Goal: Task Accomplishment & Management: Manage account settings

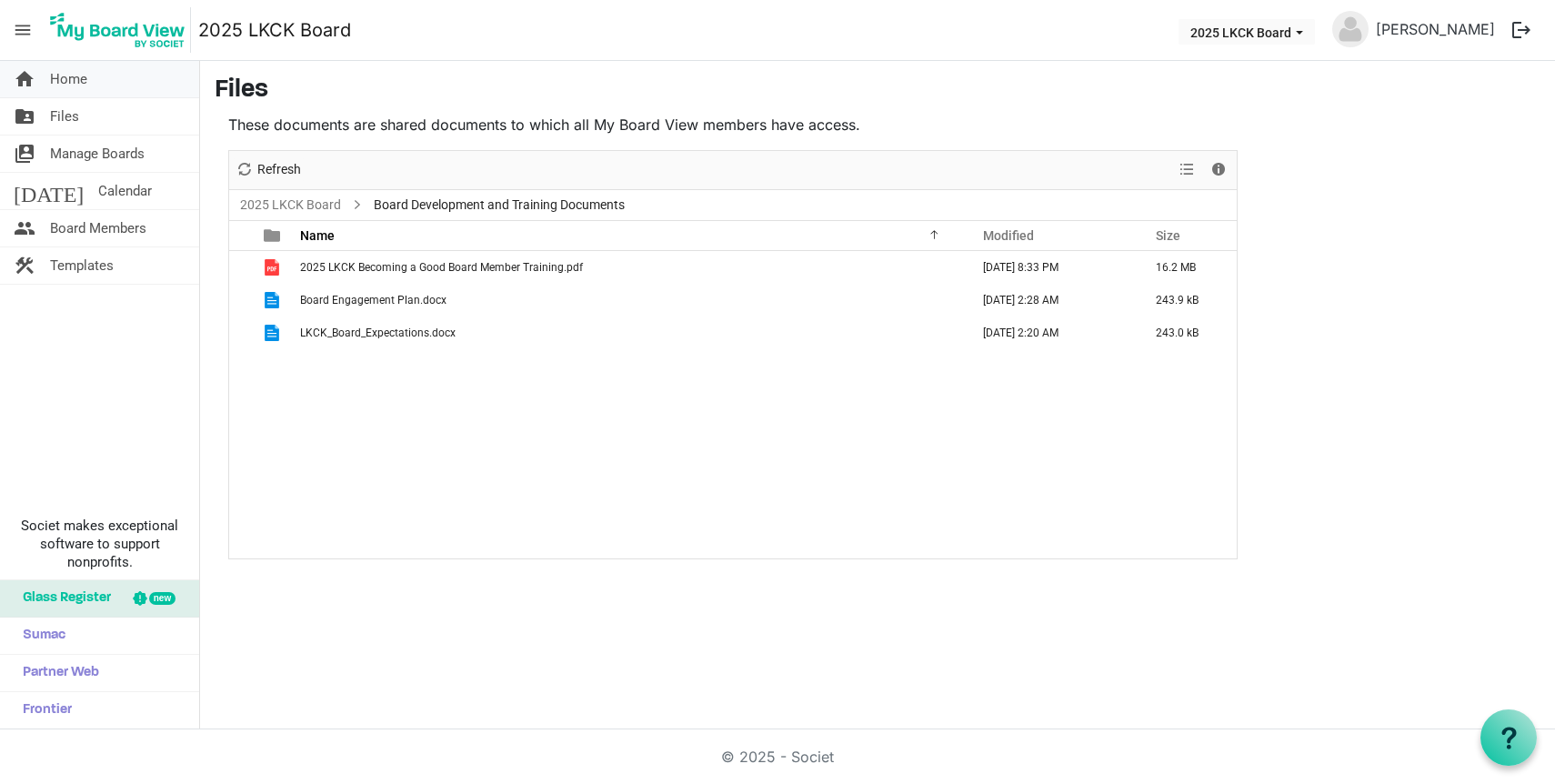
click at [94, 77] on link "home Home" at bounding box center [99, 79] width 199 height 36
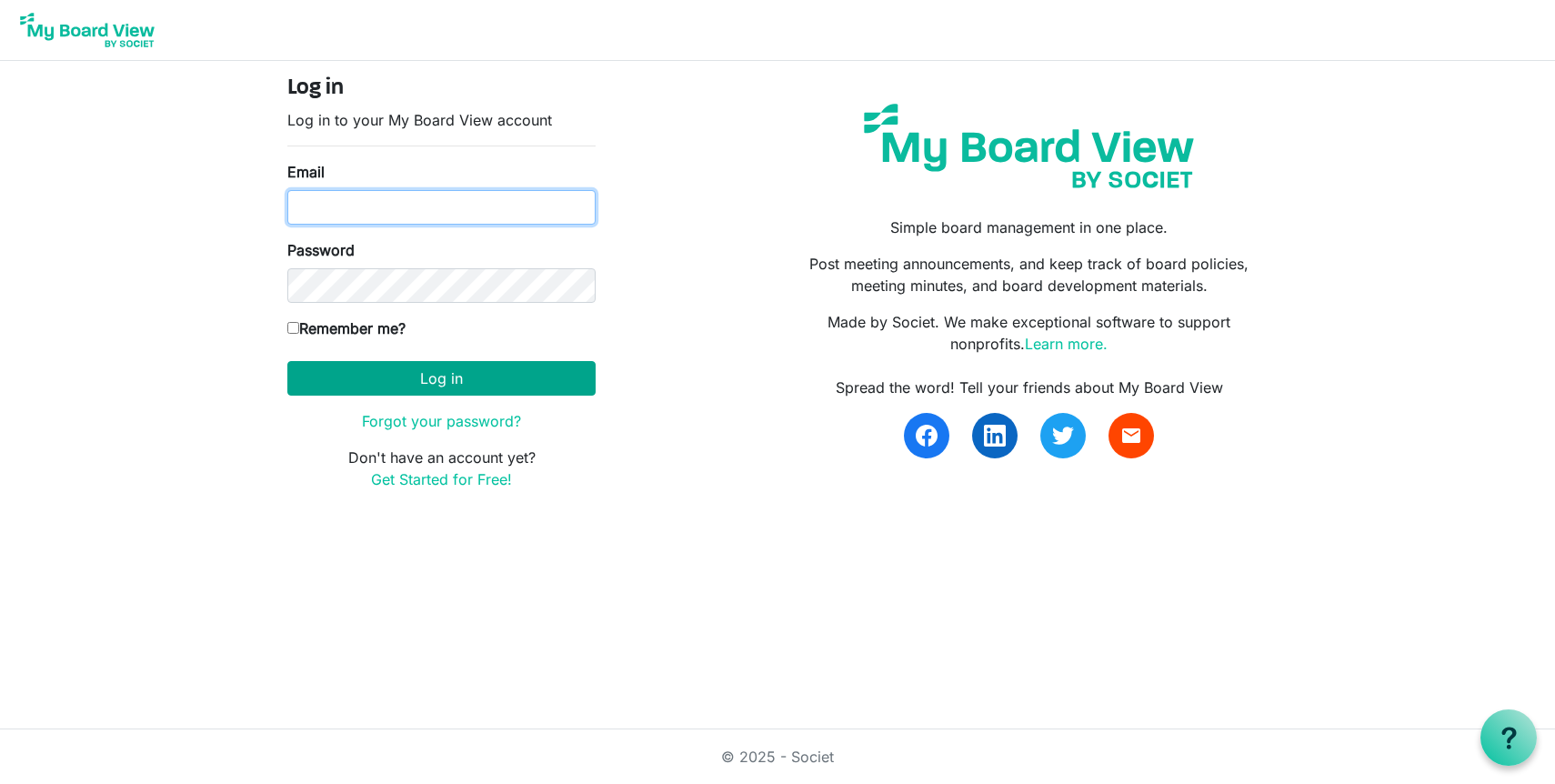
type input "jacquie@lovekckids.org"
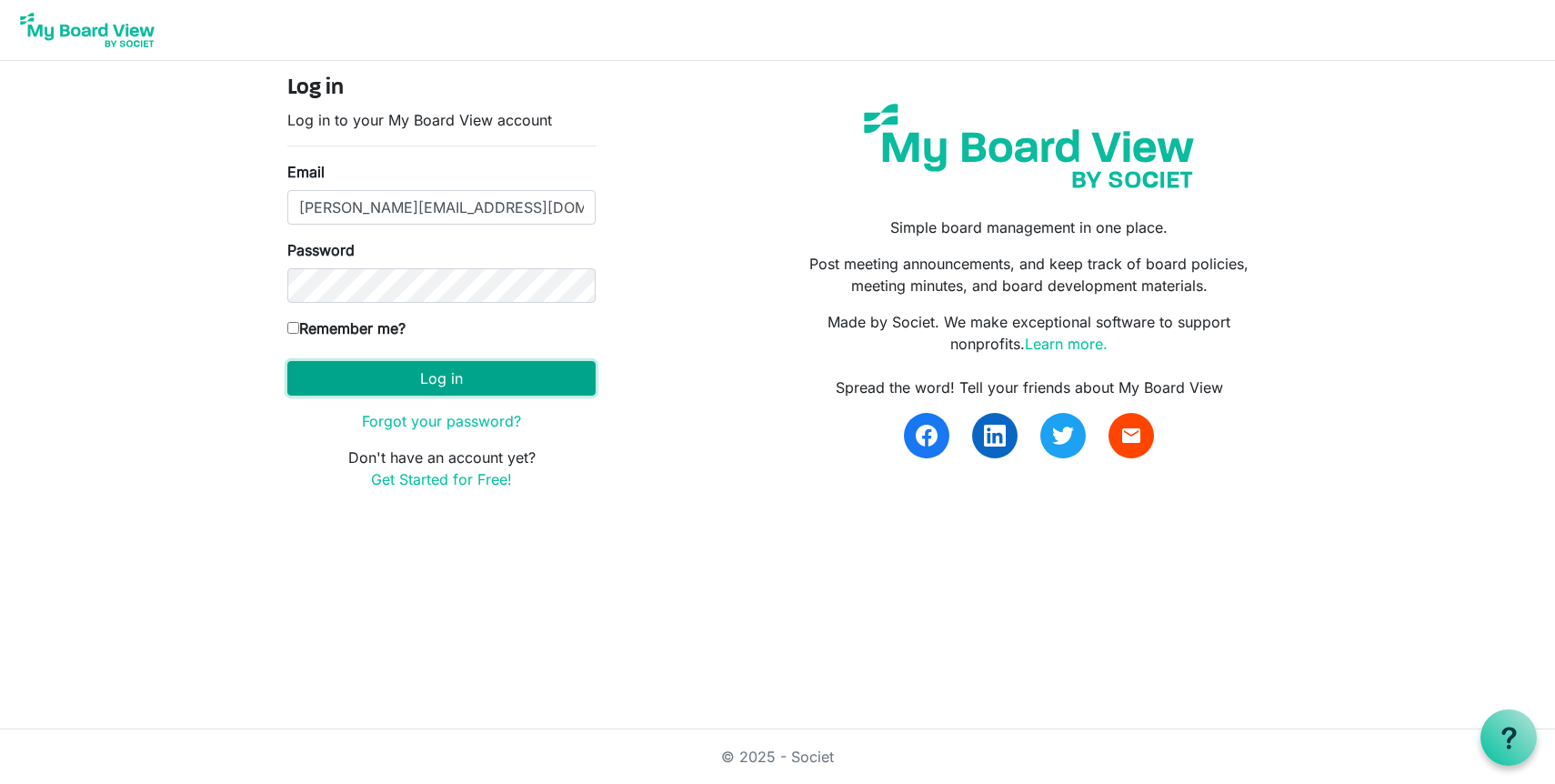
click at [381, 388] on button "Log in" at bounding box center [442, 378] width 309 height 34
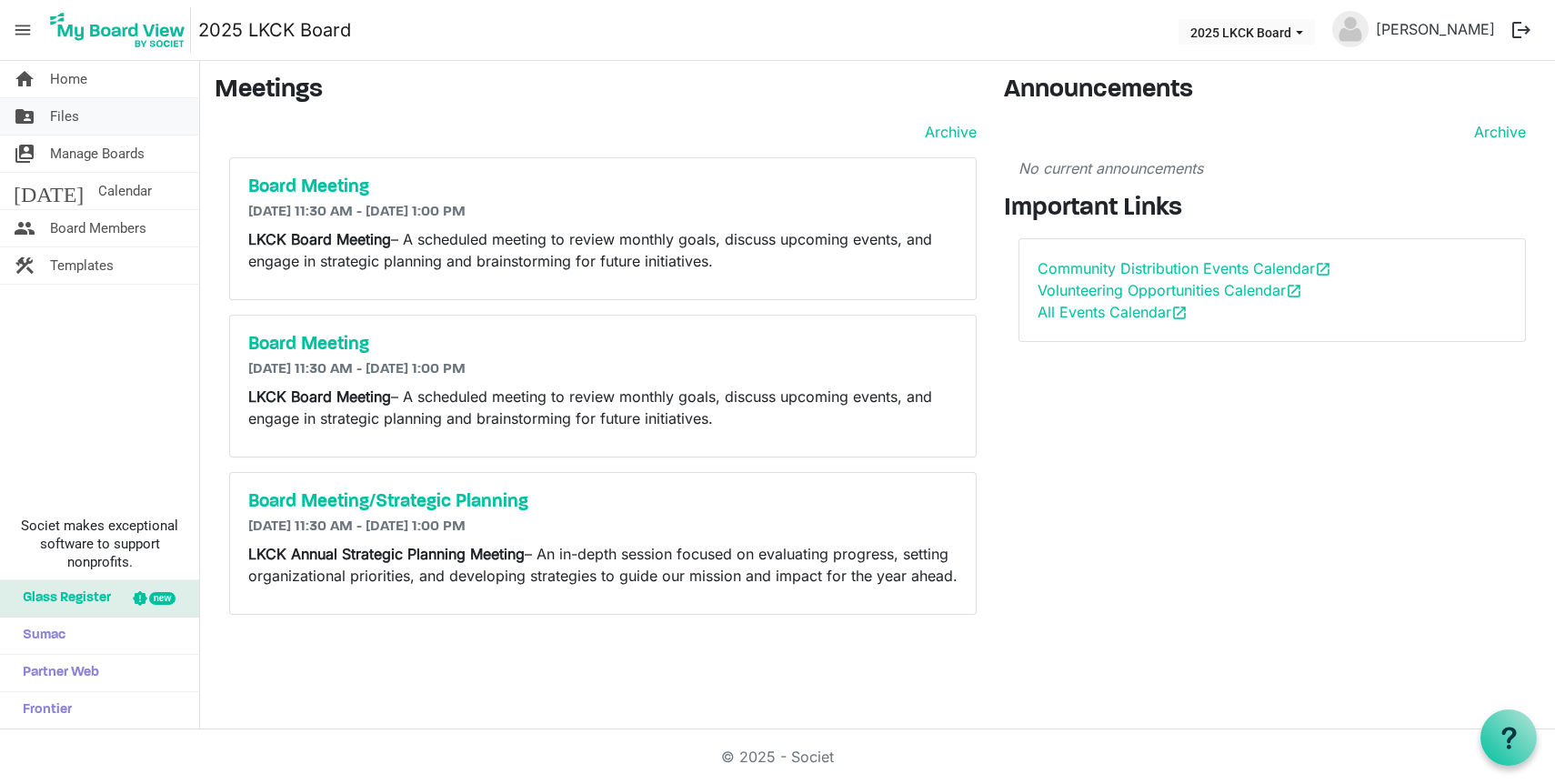
click at [71, 114] on span "Files" at bounding box center [64, 116] width 30 height 36
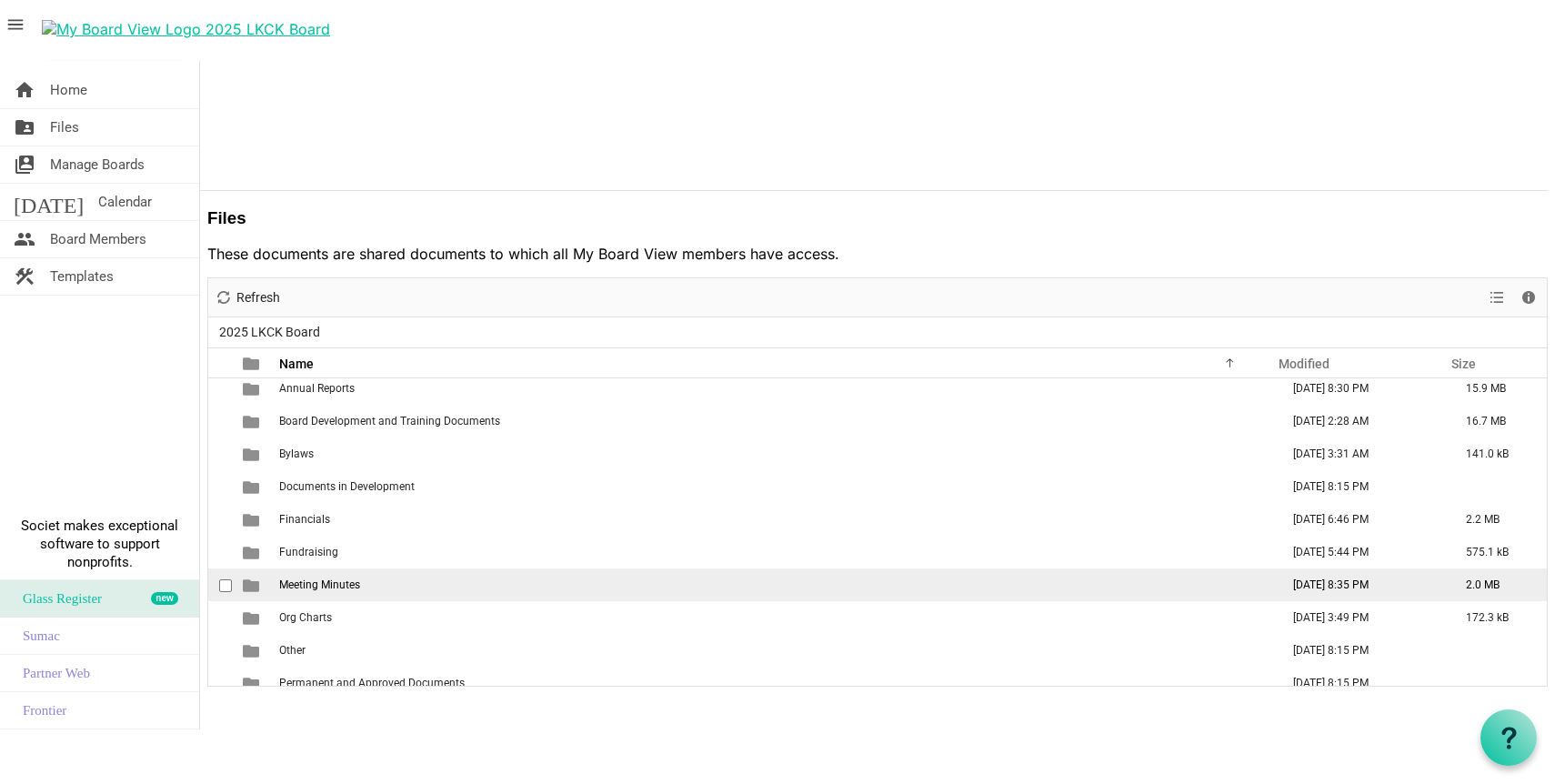
scroll to position [40, 0]
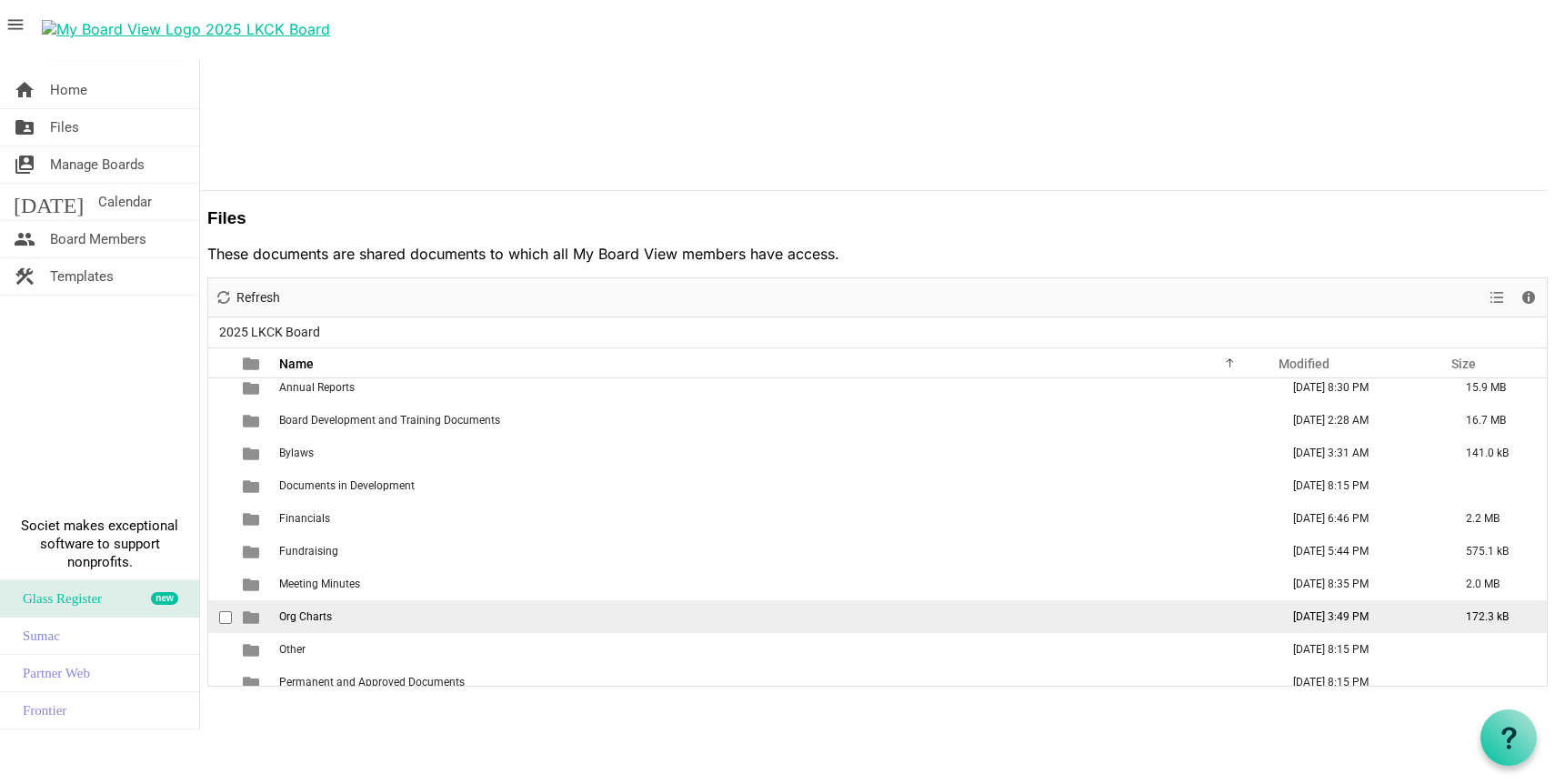
click at [332, 610] on span "Org Charts" at bounding box center [305, 615] width 52 height 12
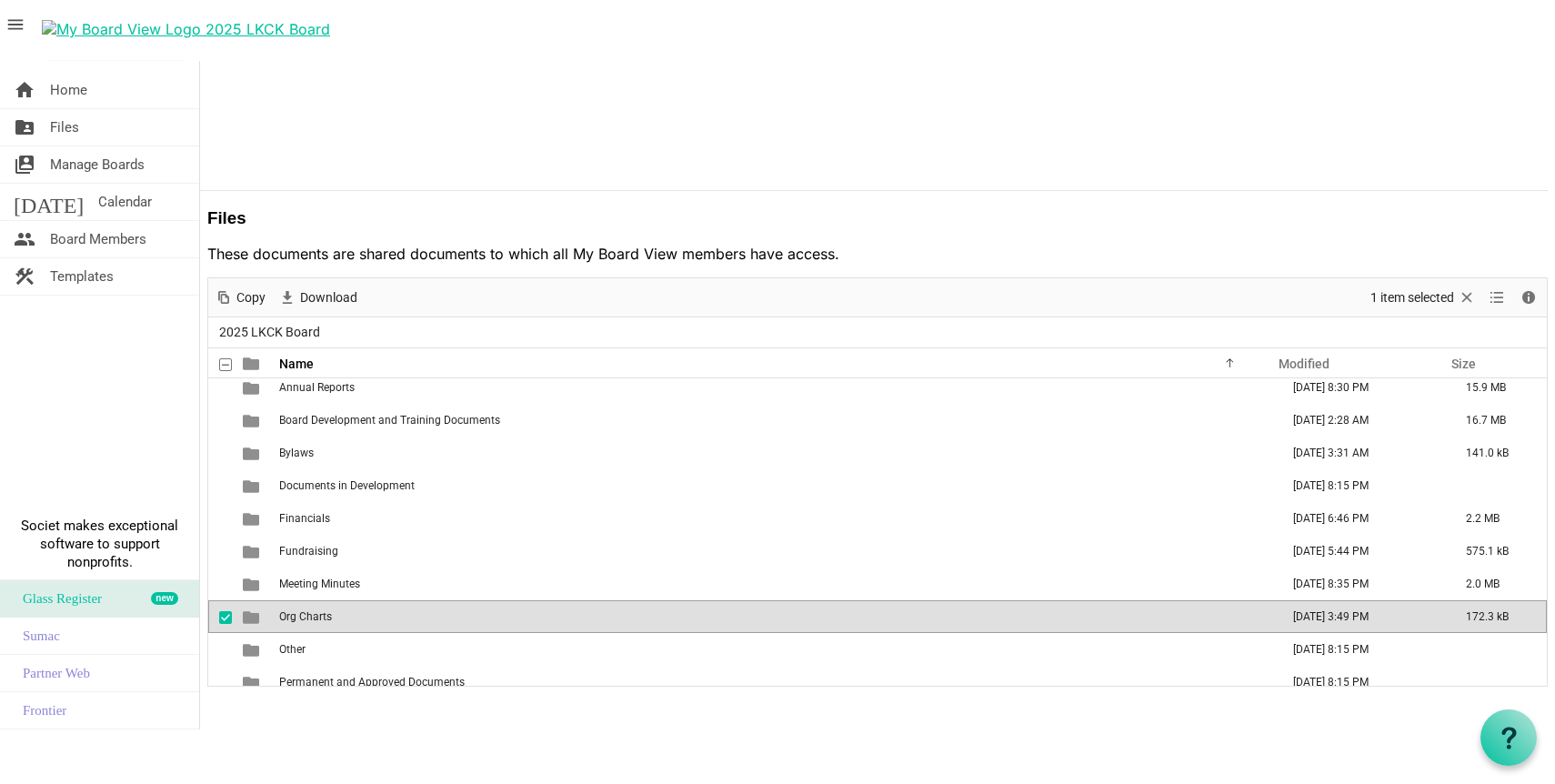
click at [330, 610] on span "Org Charts" at bounding box center [305, 615] width 52 height 12
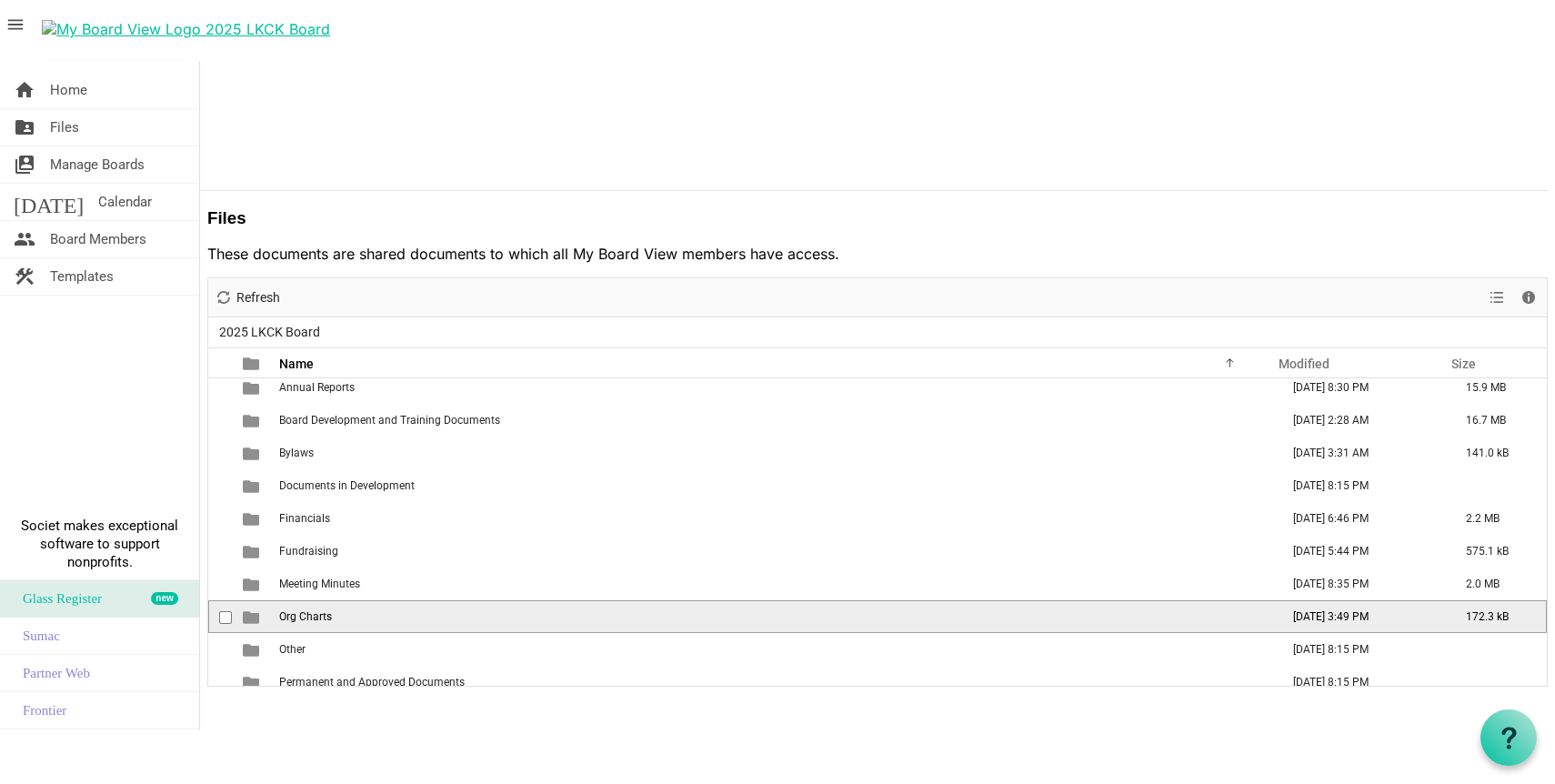
click at [330, 610] on span "Org Charts" at bounding box center [305, 615] width 52 height 12
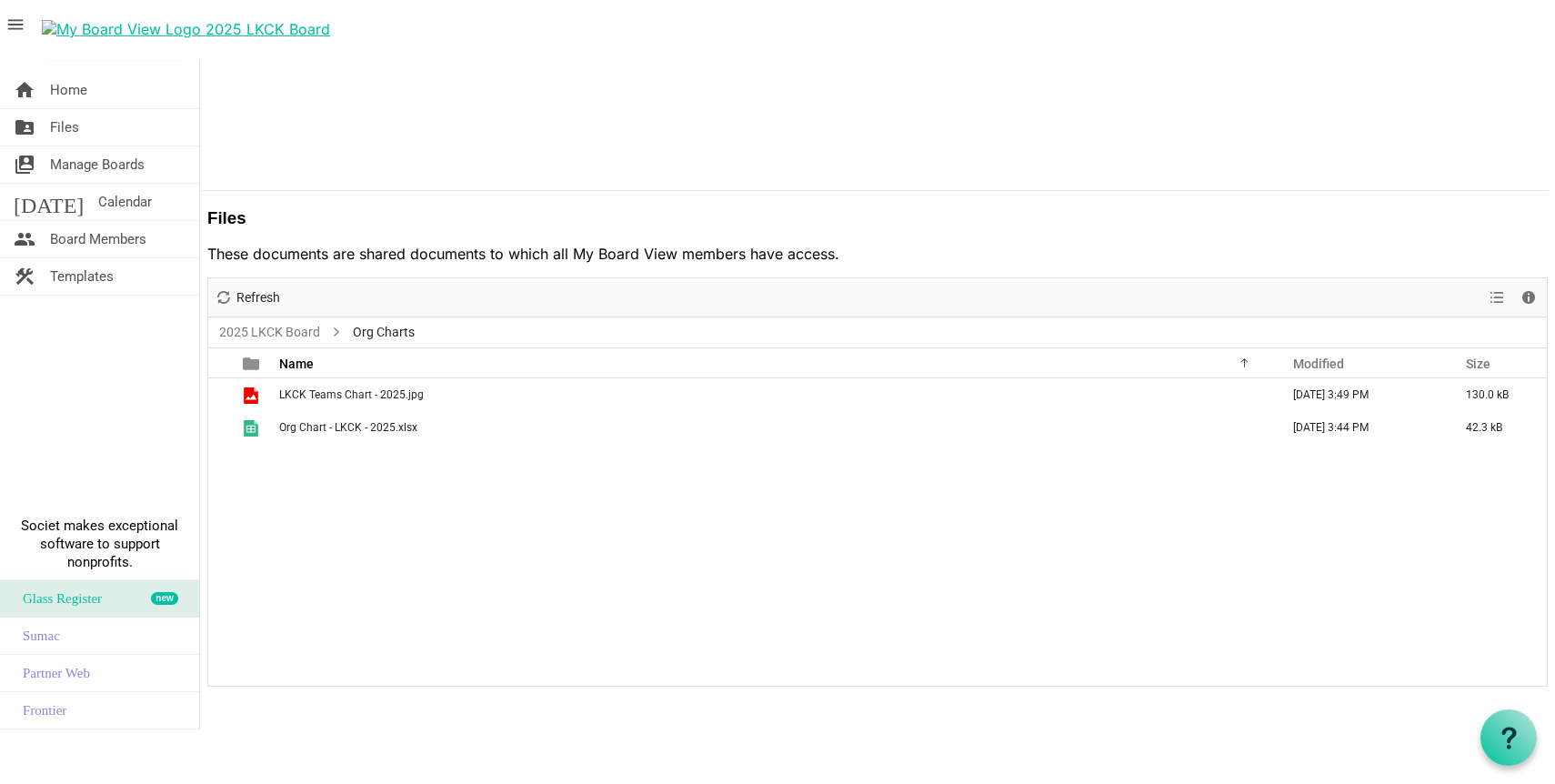
scroll to position [0, 0]
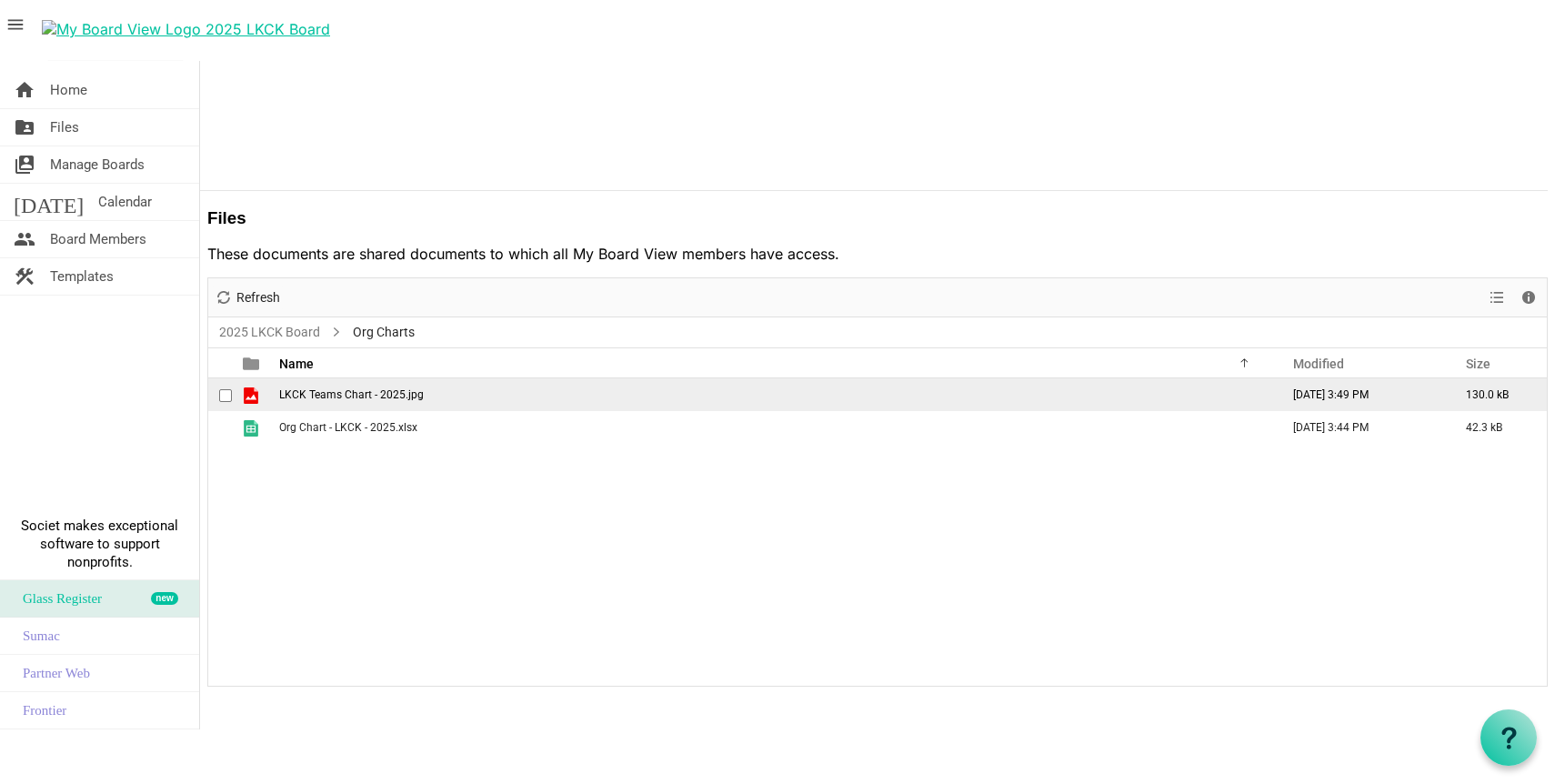
click at [383, 389] on span "LKCK Teams Chart - 2025.jpg" at bounding box center [352, 394] width 145 height 12
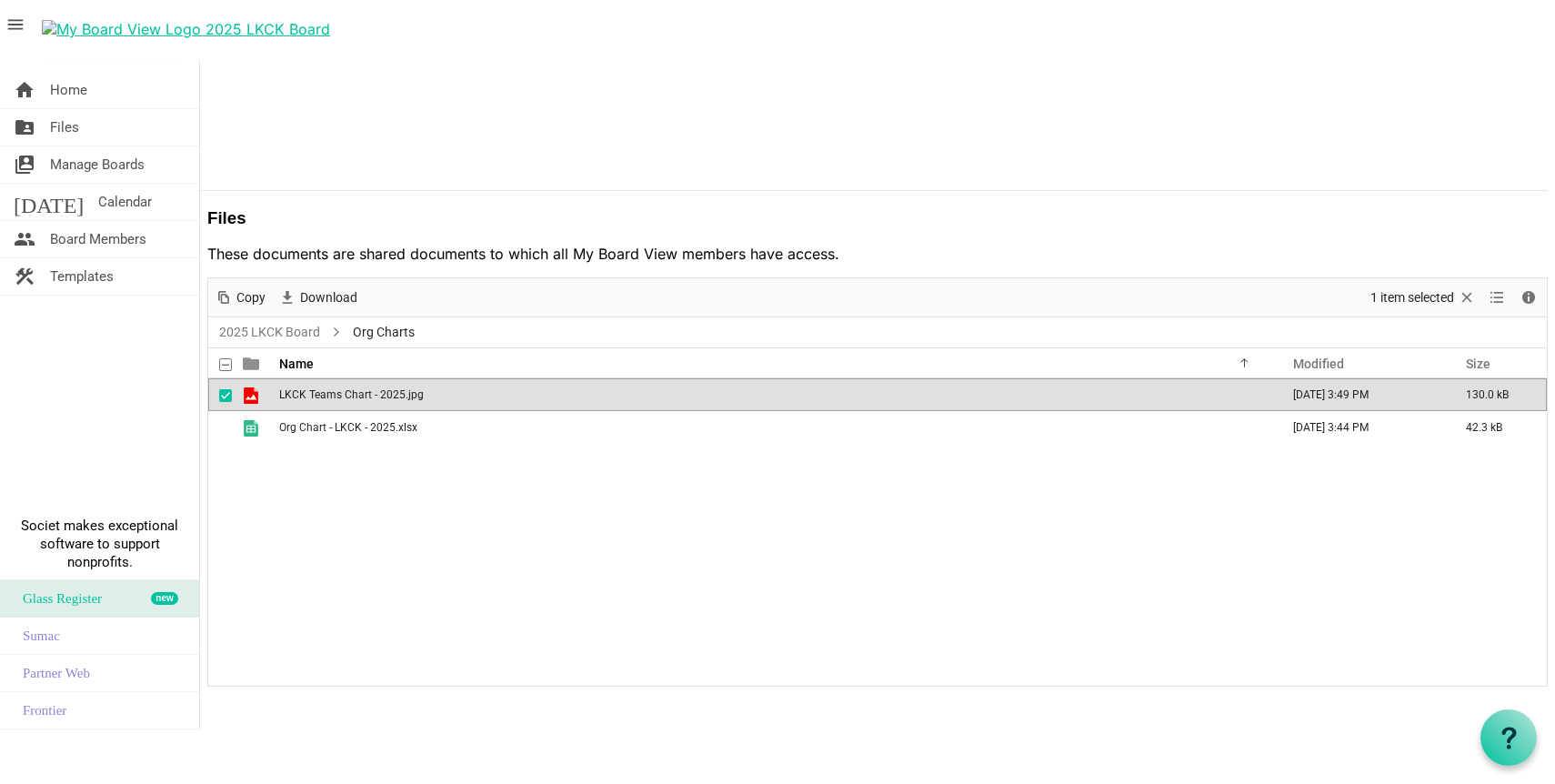
click at [383, 389] on span "LKCK Teams Chart - 2025.jpg" at bounding box center [352, 394] width 145 height 12
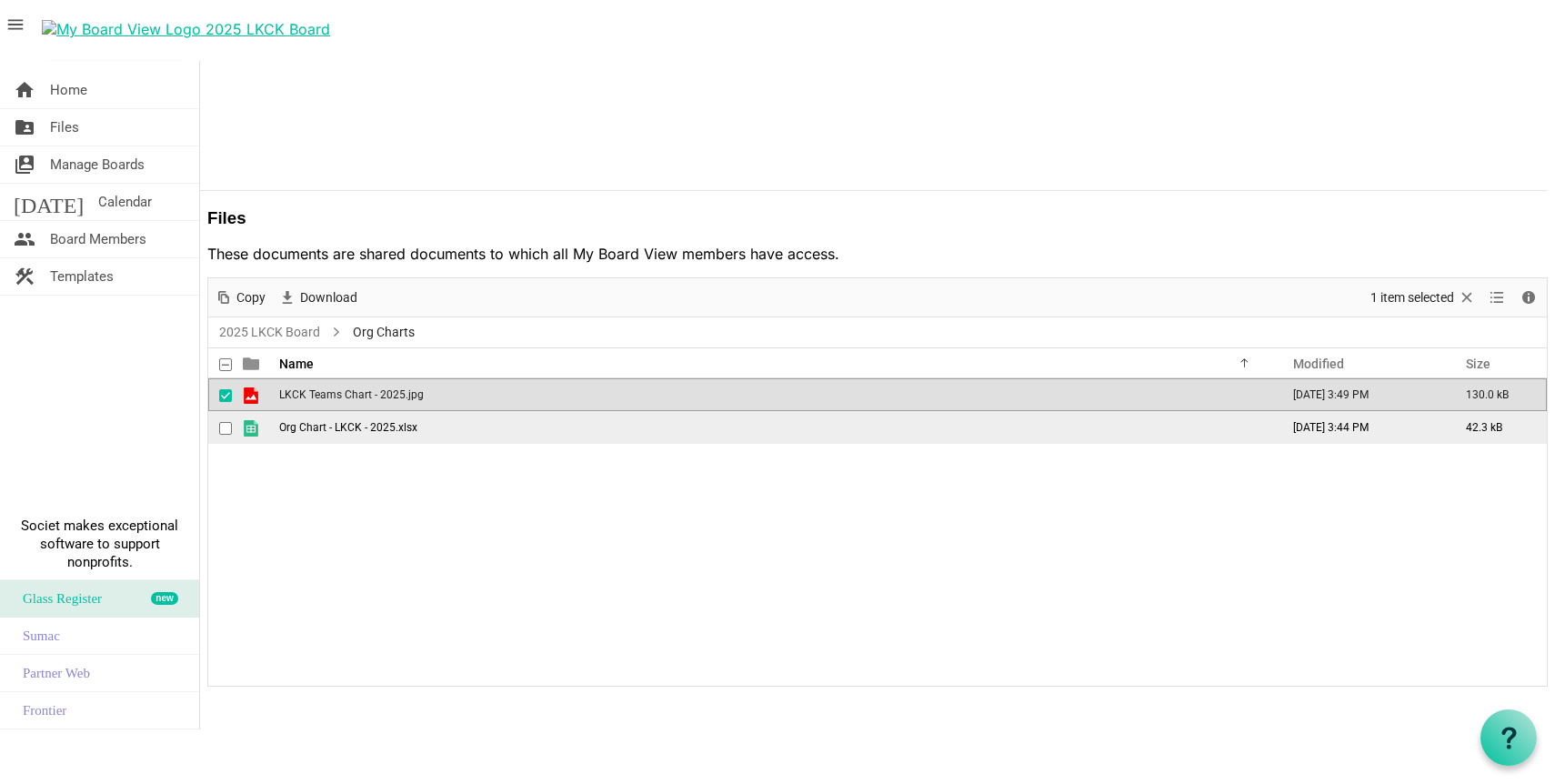
click at [339, 421] on span "Org Chart - LKCK - 2025.xlsx" at bounding box center [348, 427] width 138 height 12
